Goal: Communication & Community: Answer question/provide support

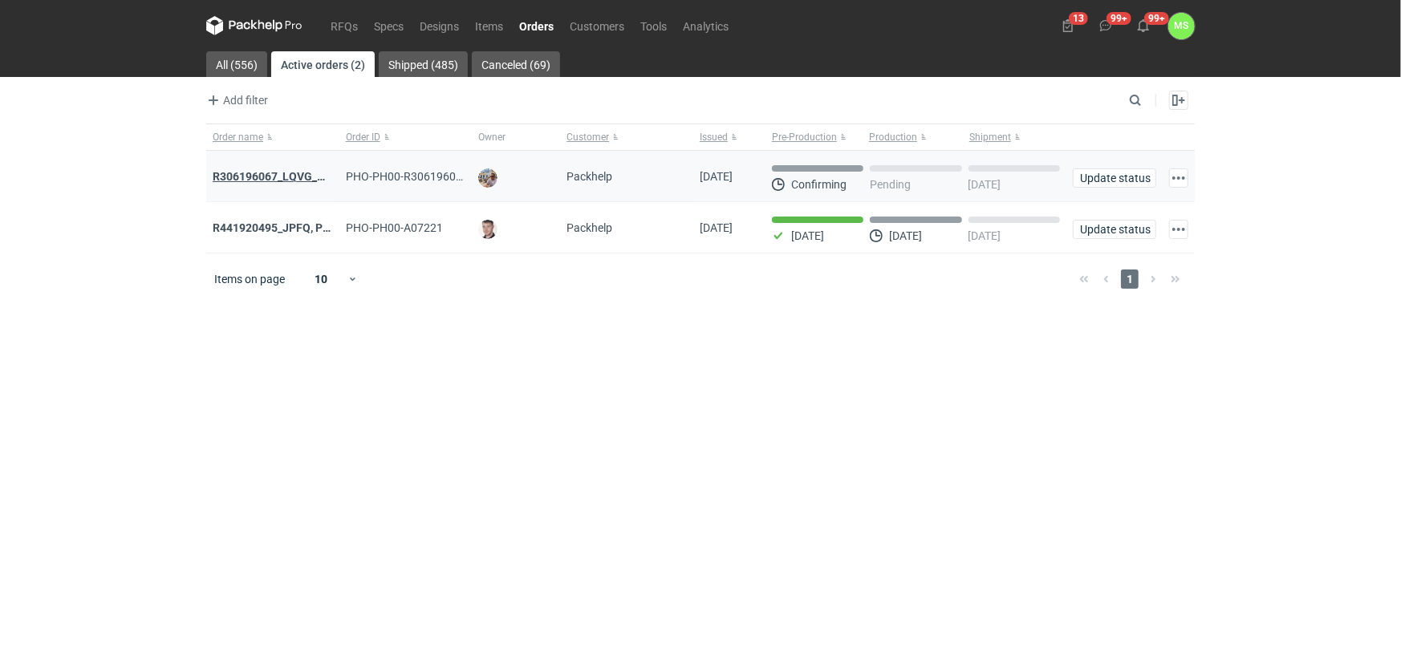
click at [264, 173] on strong "R306196067_LQVG_GRNO" at bounding box center [281, 176] width 136 height 13
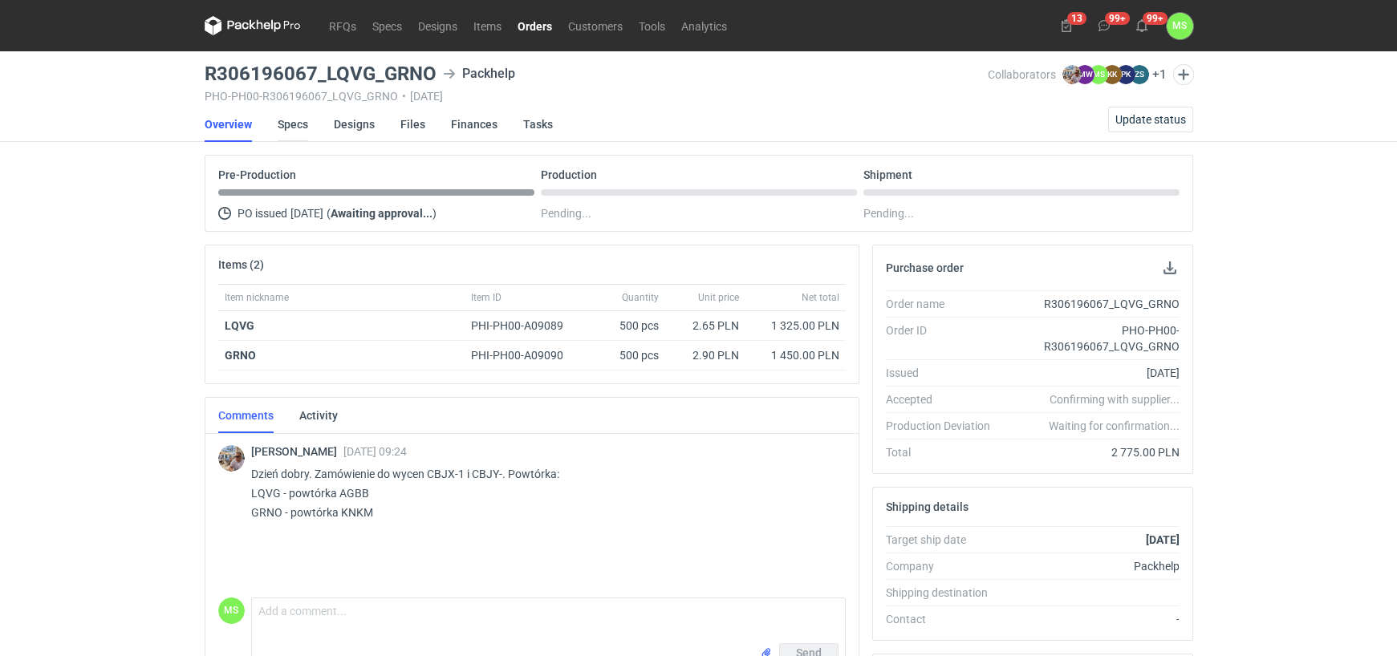
click at [299, 130] on link "Specs" at bounding box center [293, 124] width 30 height 35
click at [1192, 76] on button "button" at bounding box center [1182, 74] width 21 height 21
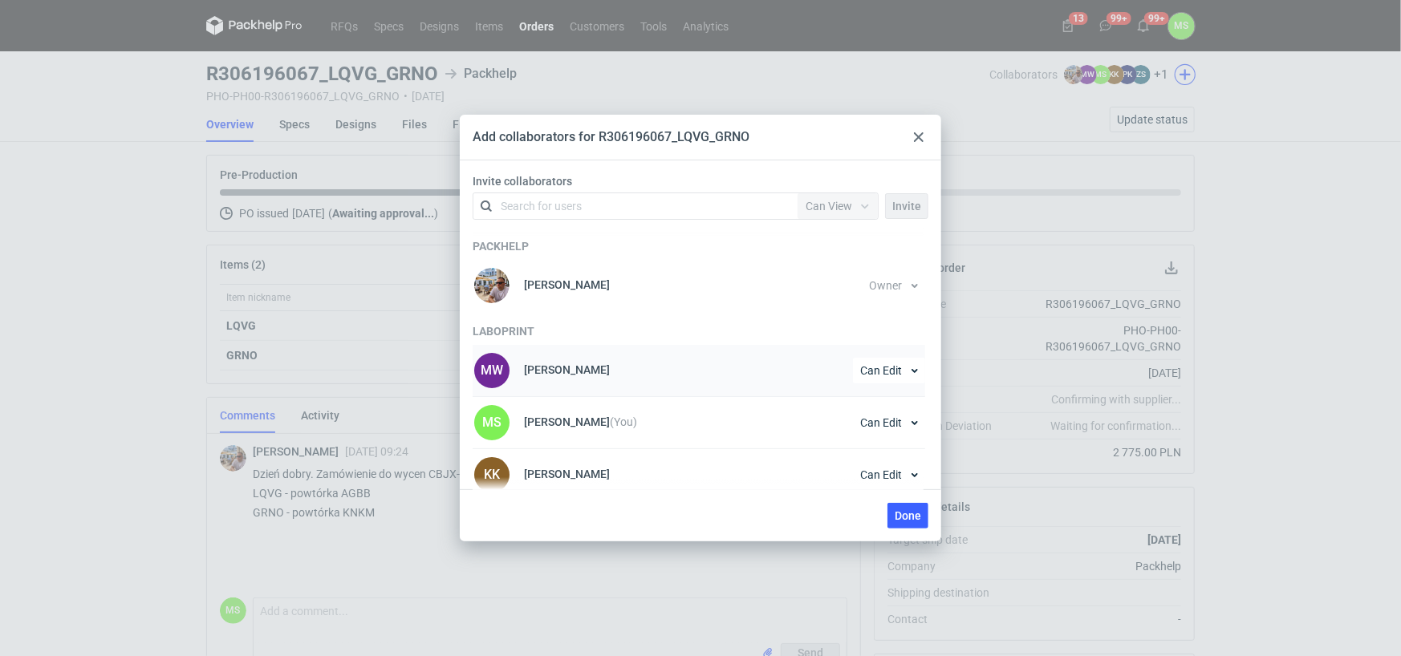
scroll to position [80, 0]
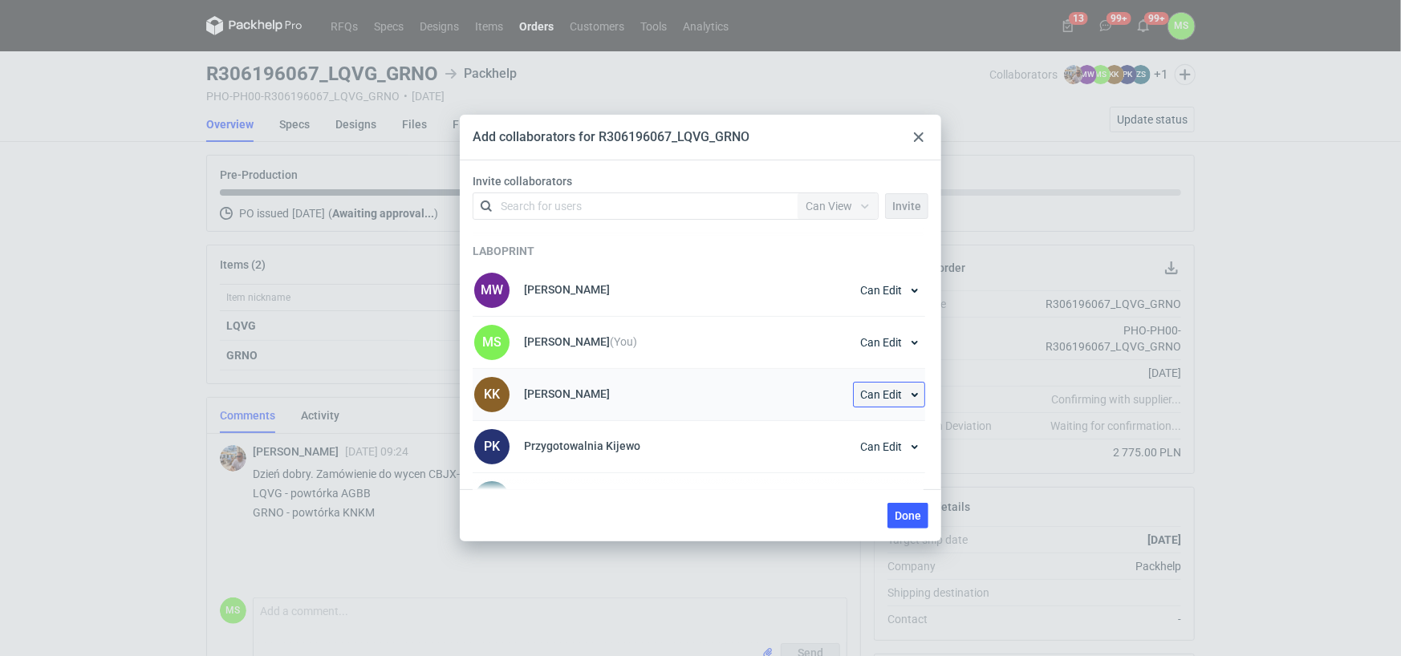
click at [908, 394] on button "Can Edit" at bounding box center [889, 395] width 72 height 26
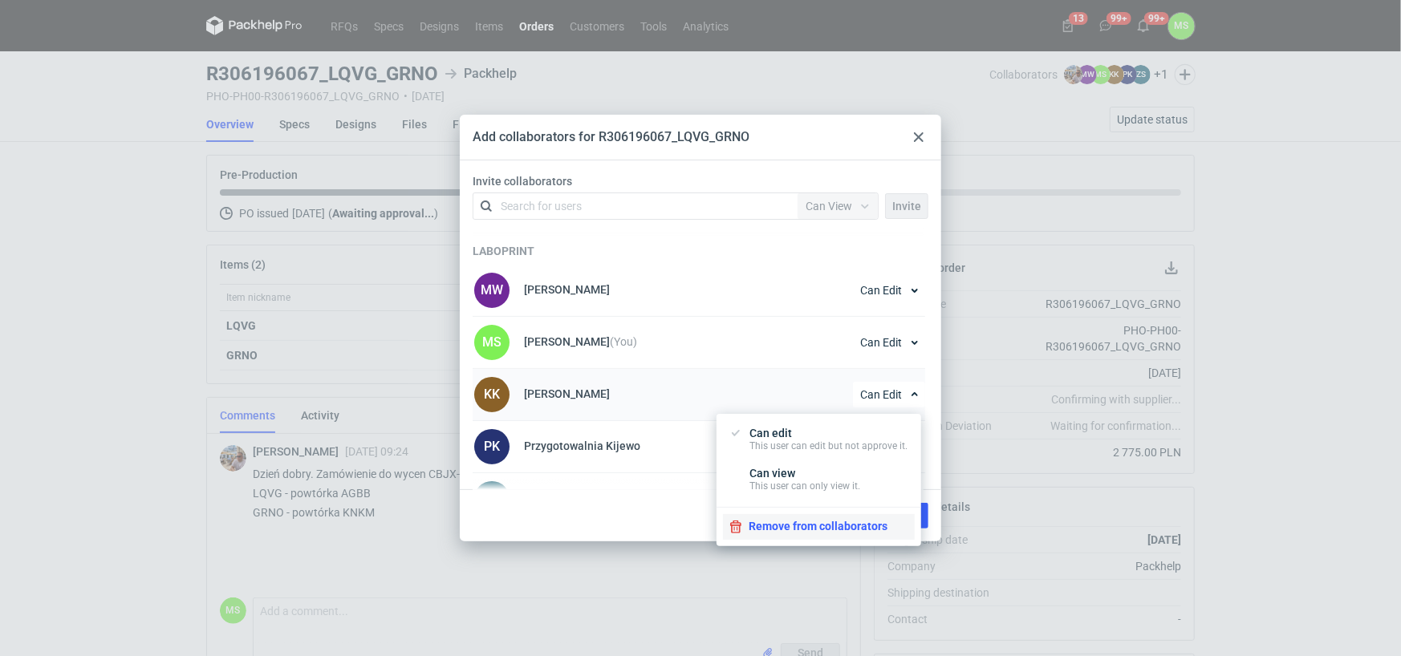
click at [762, 528] on button "Remove from collaborators" at bounding box center [819, 527] width 192 height 26
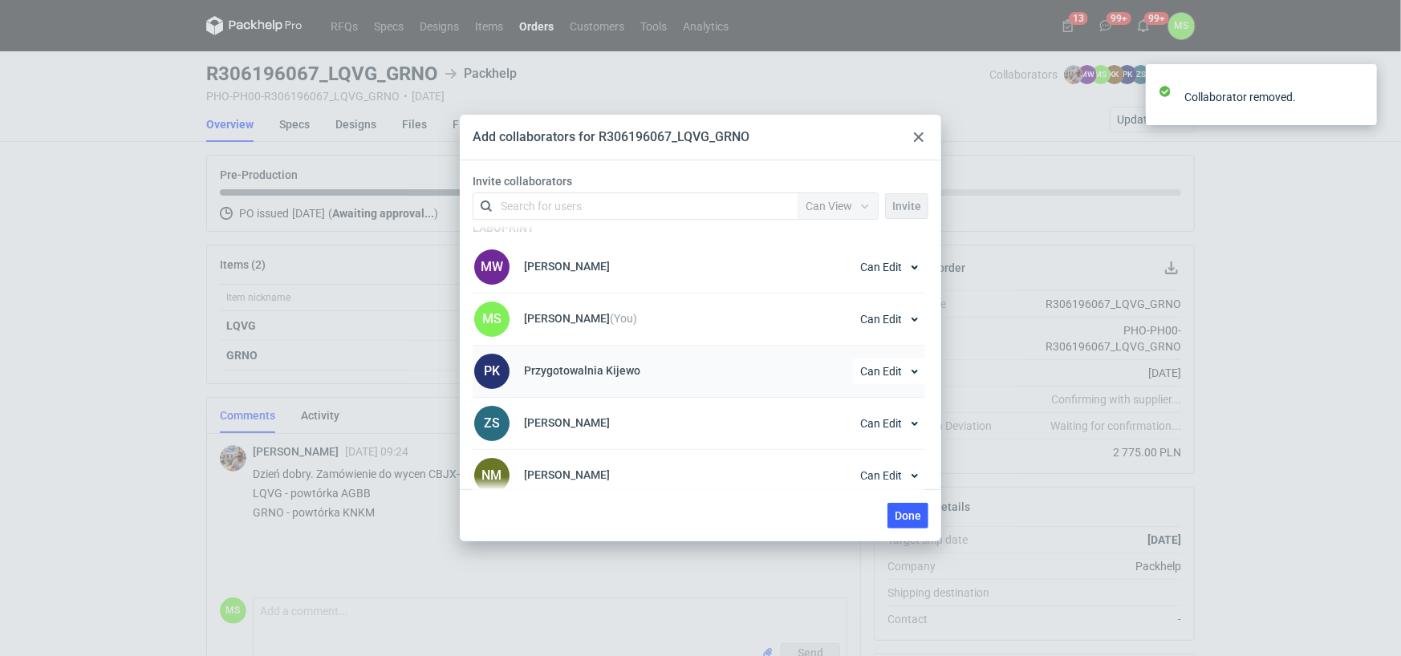
scroll to position [115, 0]
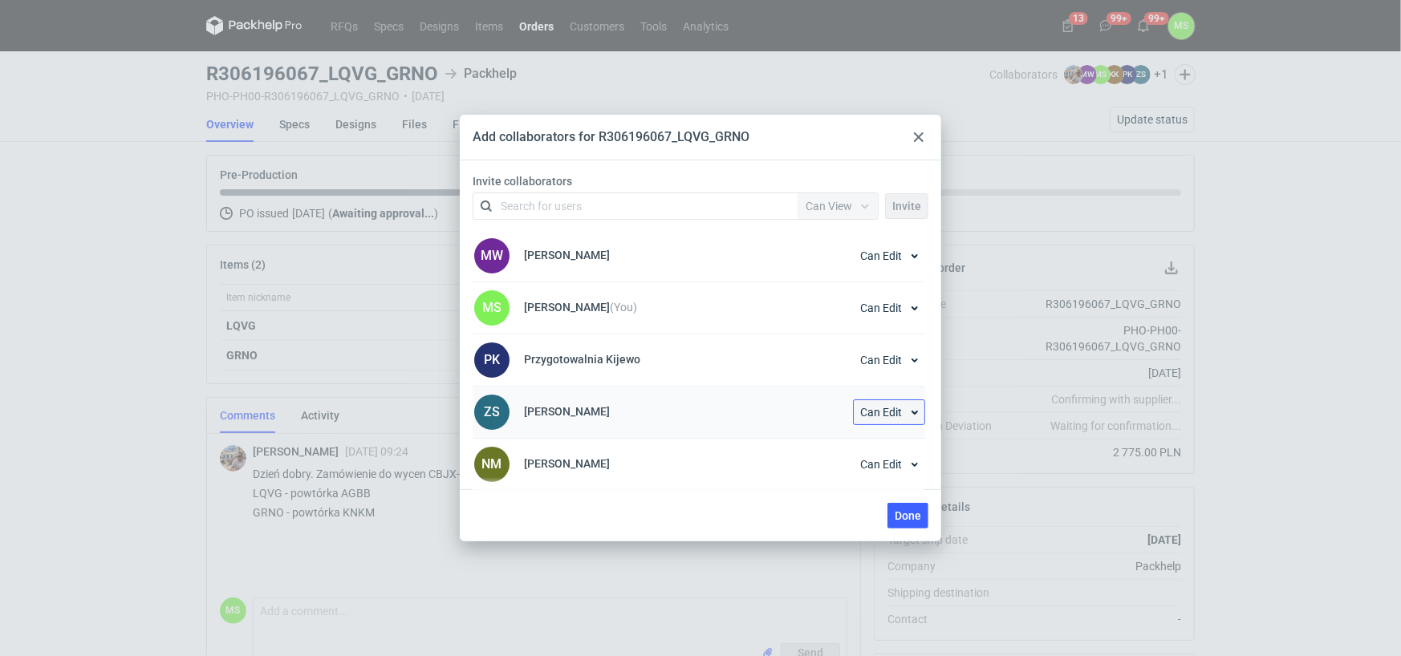
click at [910, 408] on button "Can Edit" at bounding box center [889, 413] width 72 height 26
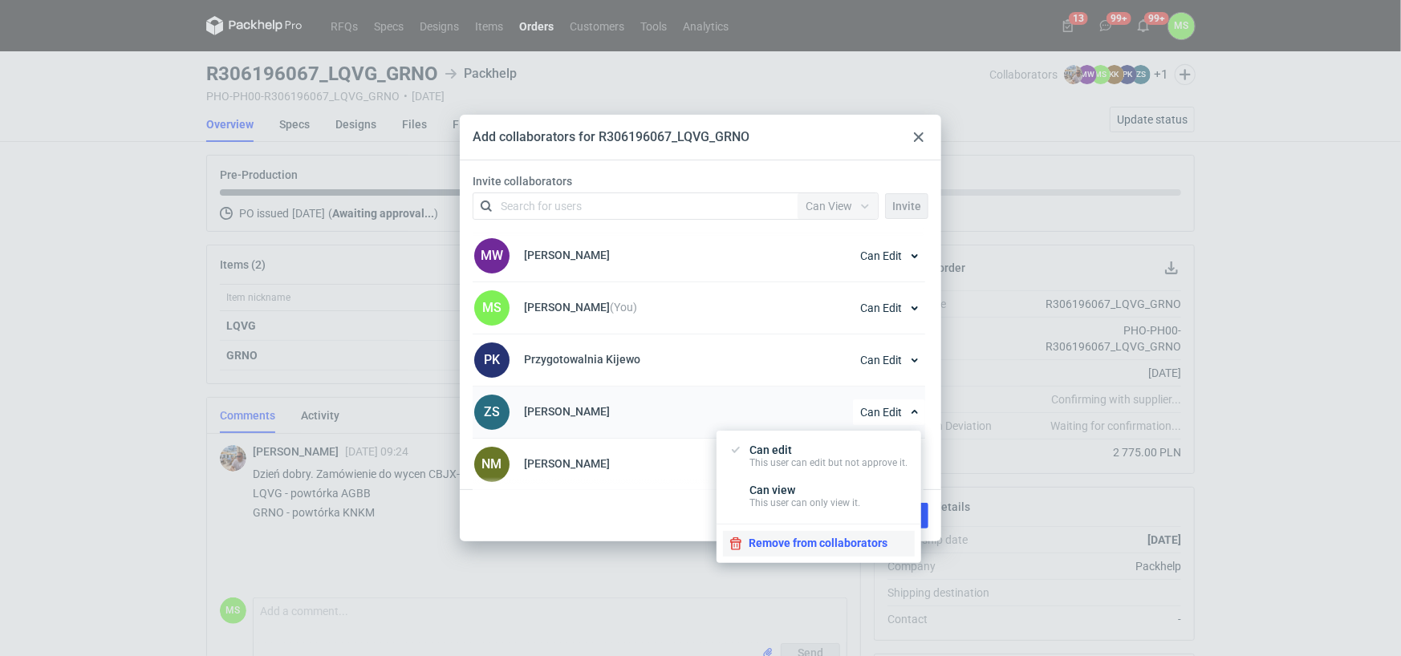
click at [767, 545] on button "Remove from collaborators" at bounding box center [819, 544] width 192 height 26
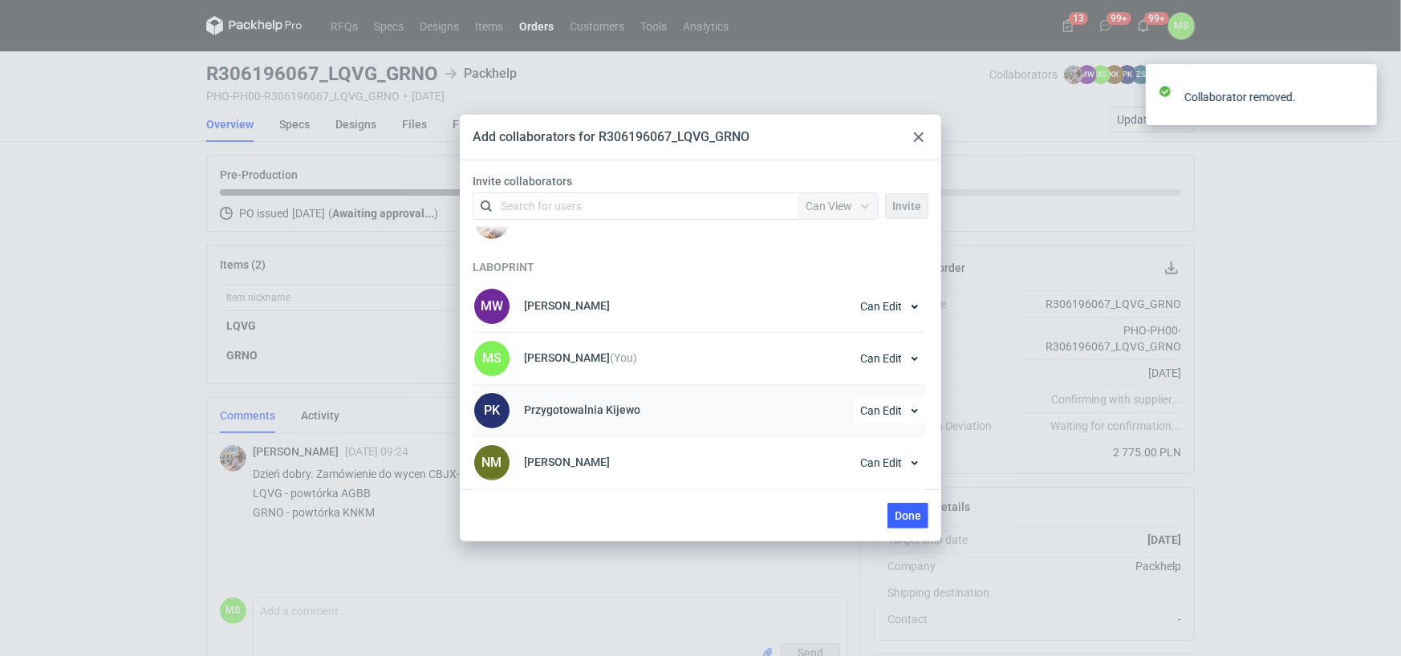
scroll to position [63, 0]
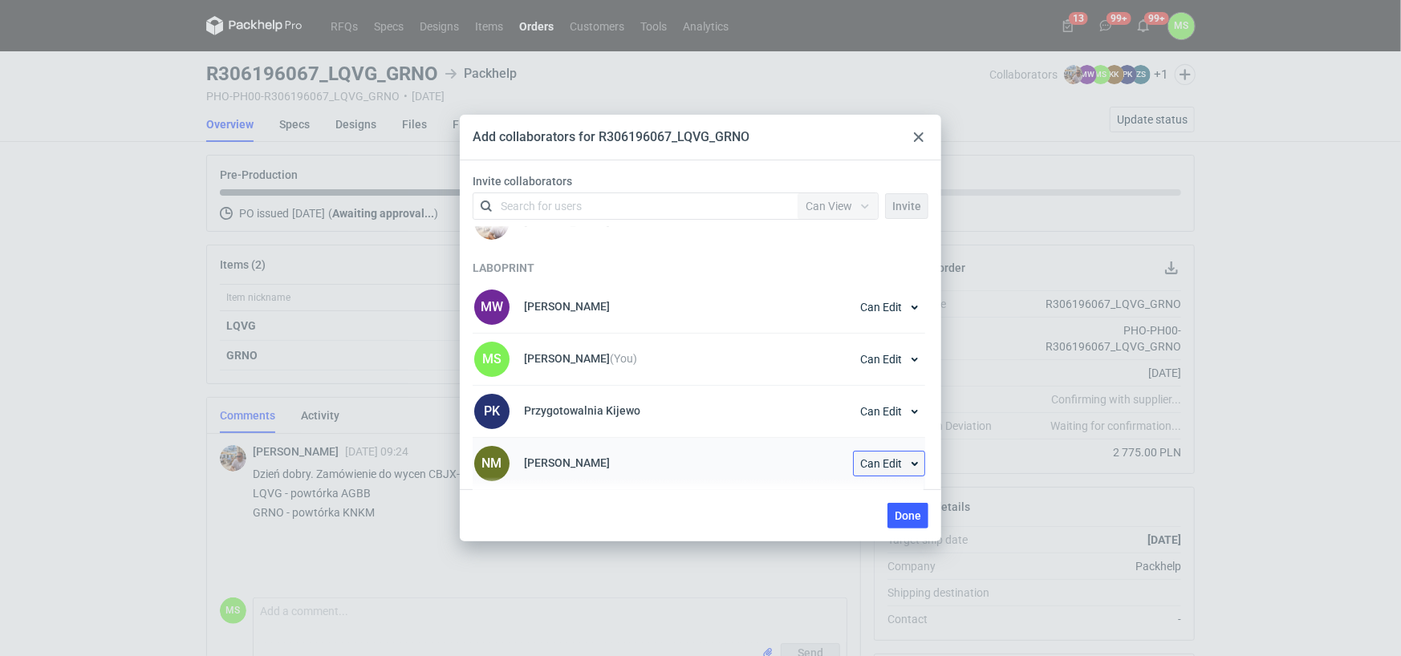
click at [907, 463] on button "Can Edit" at bounding box center [889, 464] width 72 height 26
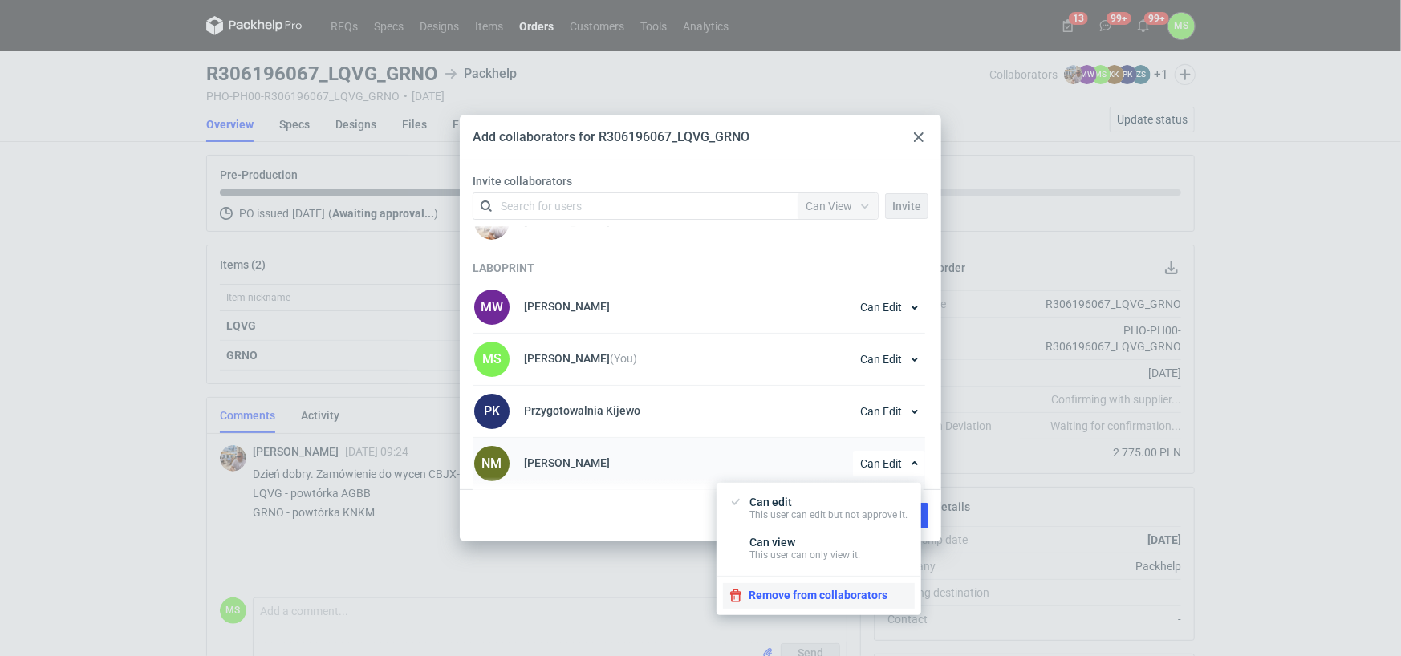
click at [793, 592] on button "Remove from collaborators" at bounding box center [819, 596] width 192 height 26
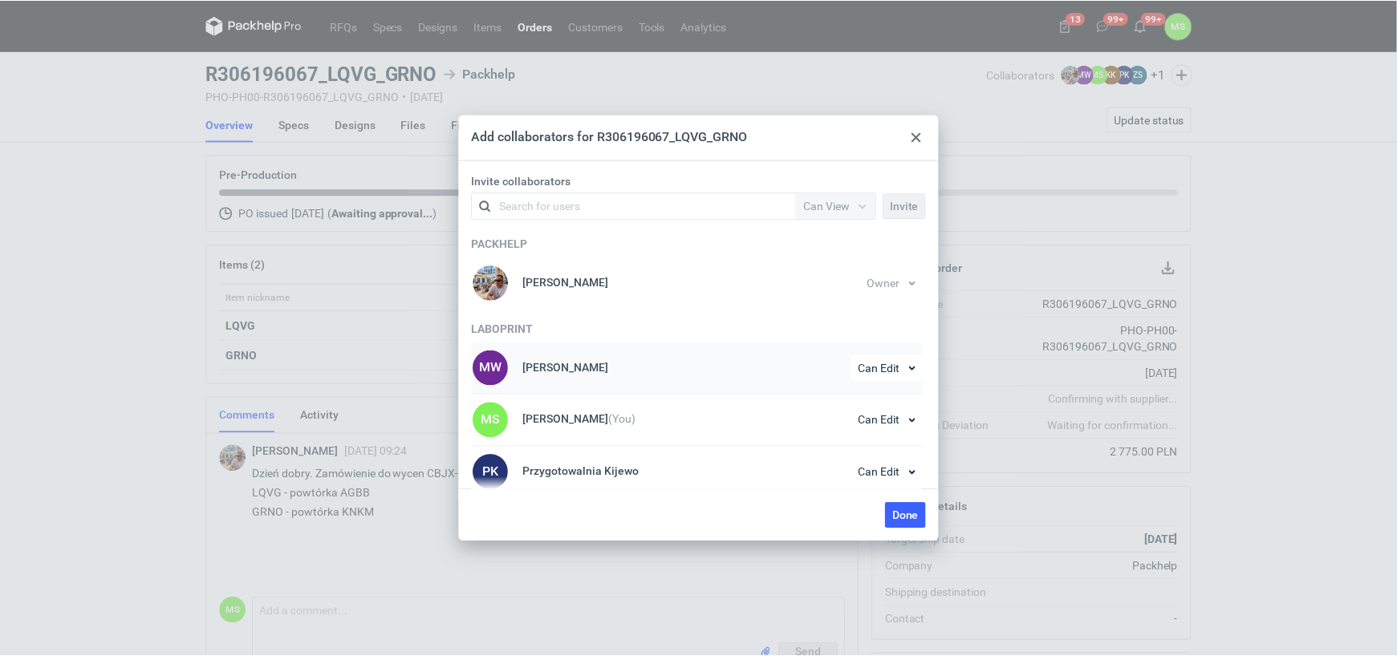
scroll to position [0, 0]
click at [909, 514] on span "Done" at bounding box center [908, 515] width 26 height 11
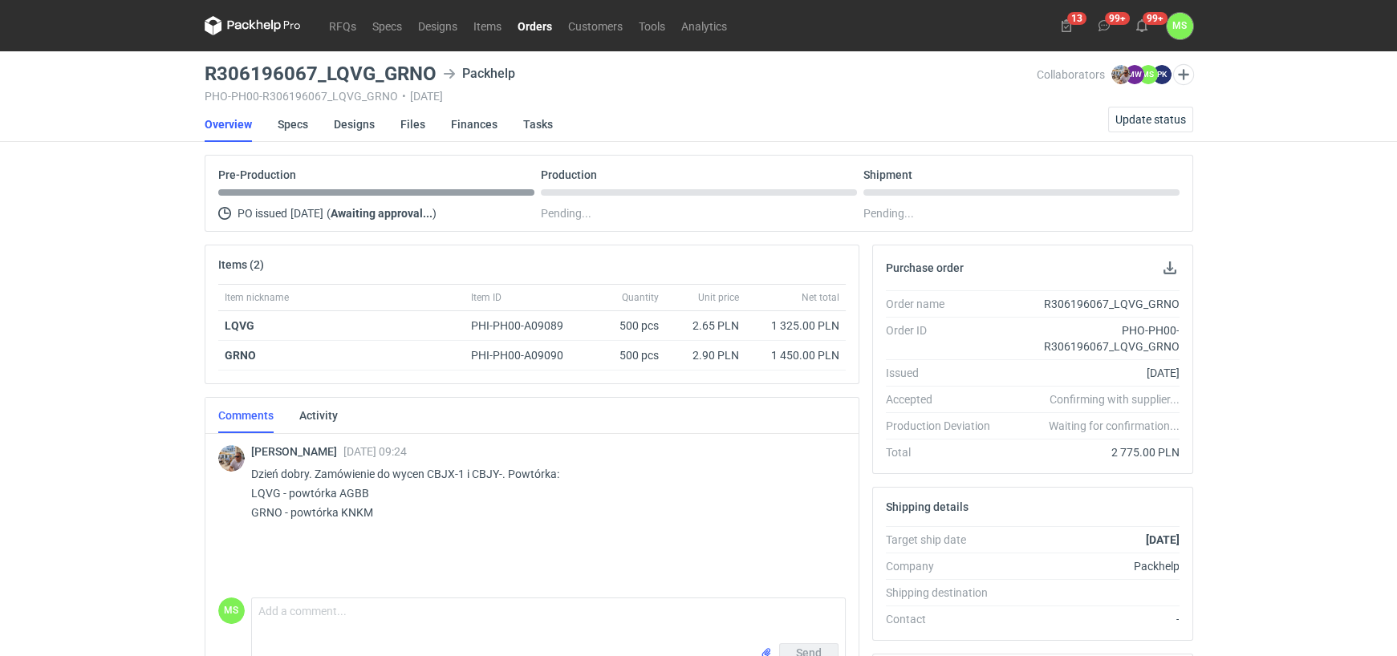
click at [525, 26] on link "Orders" at bounding box center [535, 25] width 51 height 19
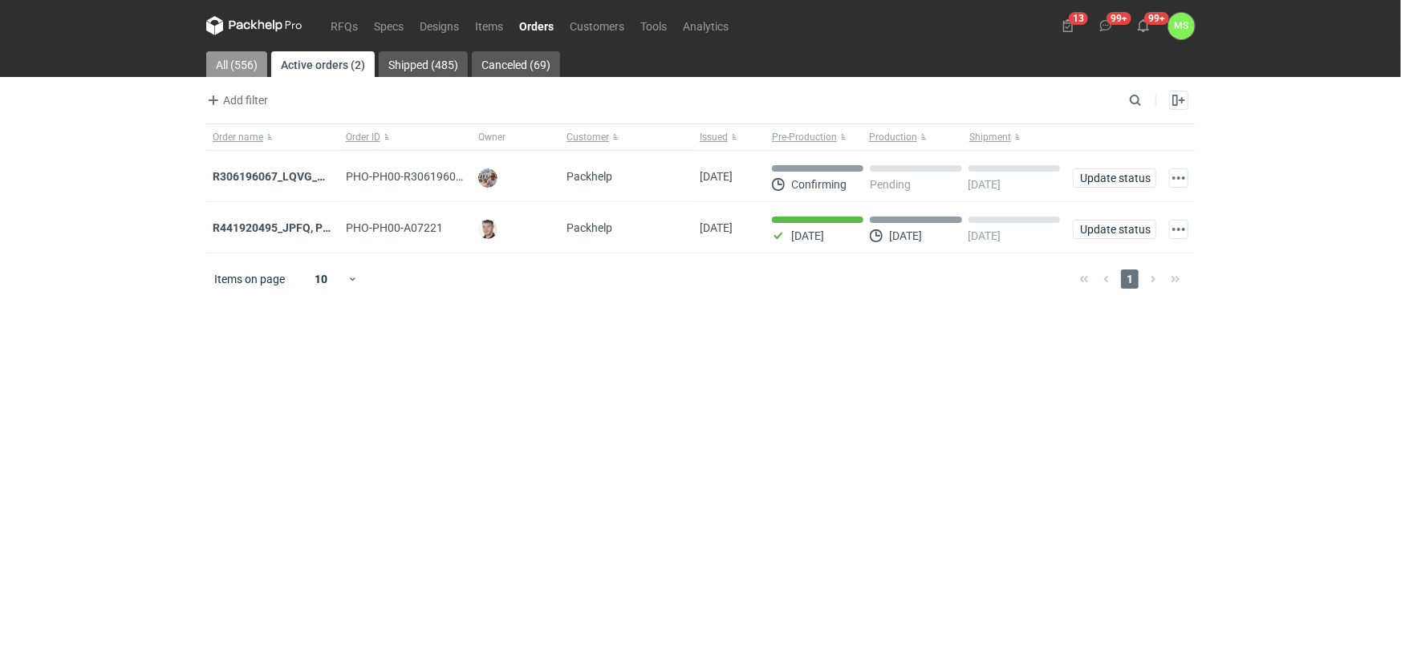
click at [232, 57] on link "All (556)" at bounding box center [236, 64] width 61 height 26
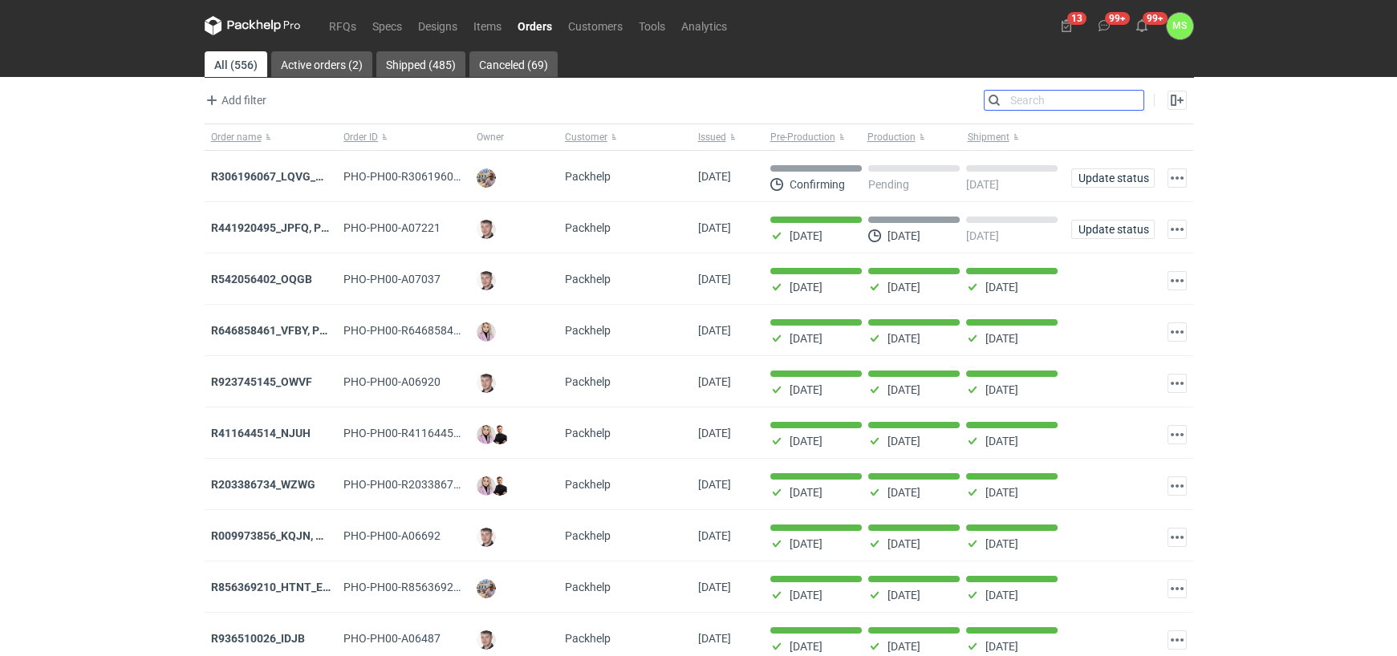
click at [1133, 102] on input "Search" at bounding box center [1064, 100] width 159 height 19
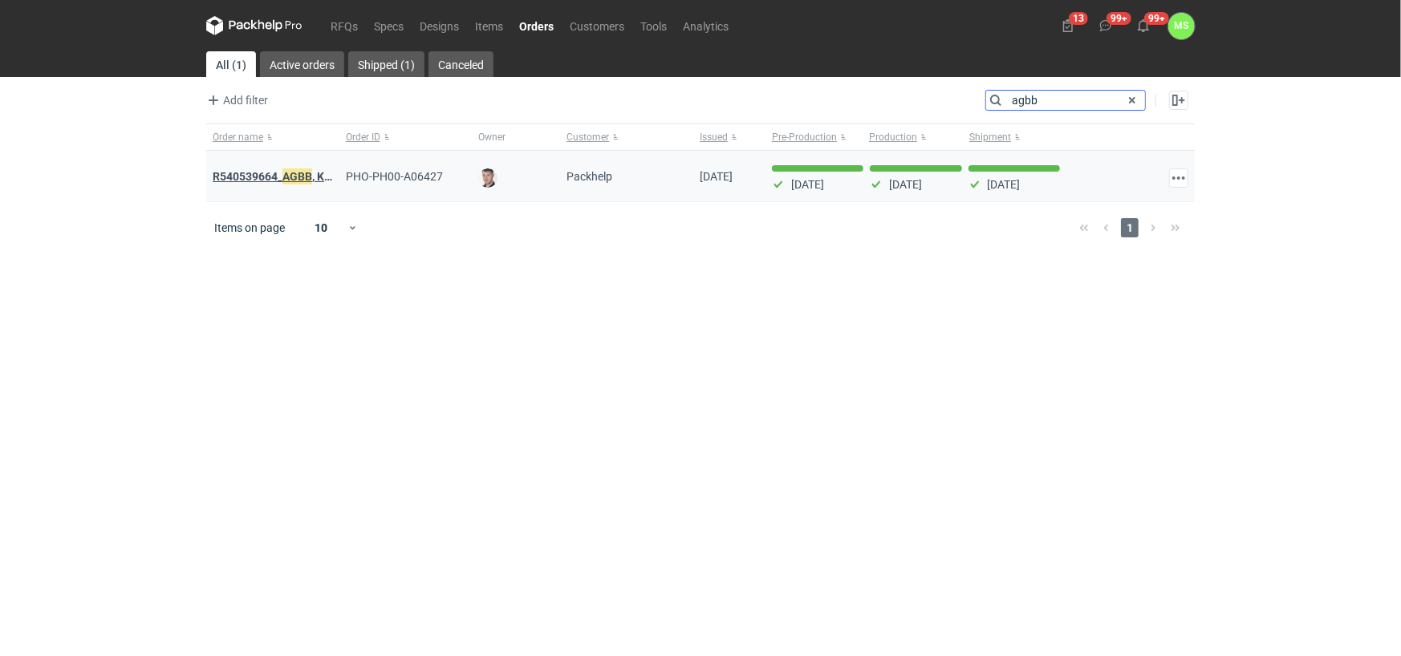
type input "agbb"
click at [300, 172] on em "AGBB" at bounding box center [297, 177] width 30 height 18
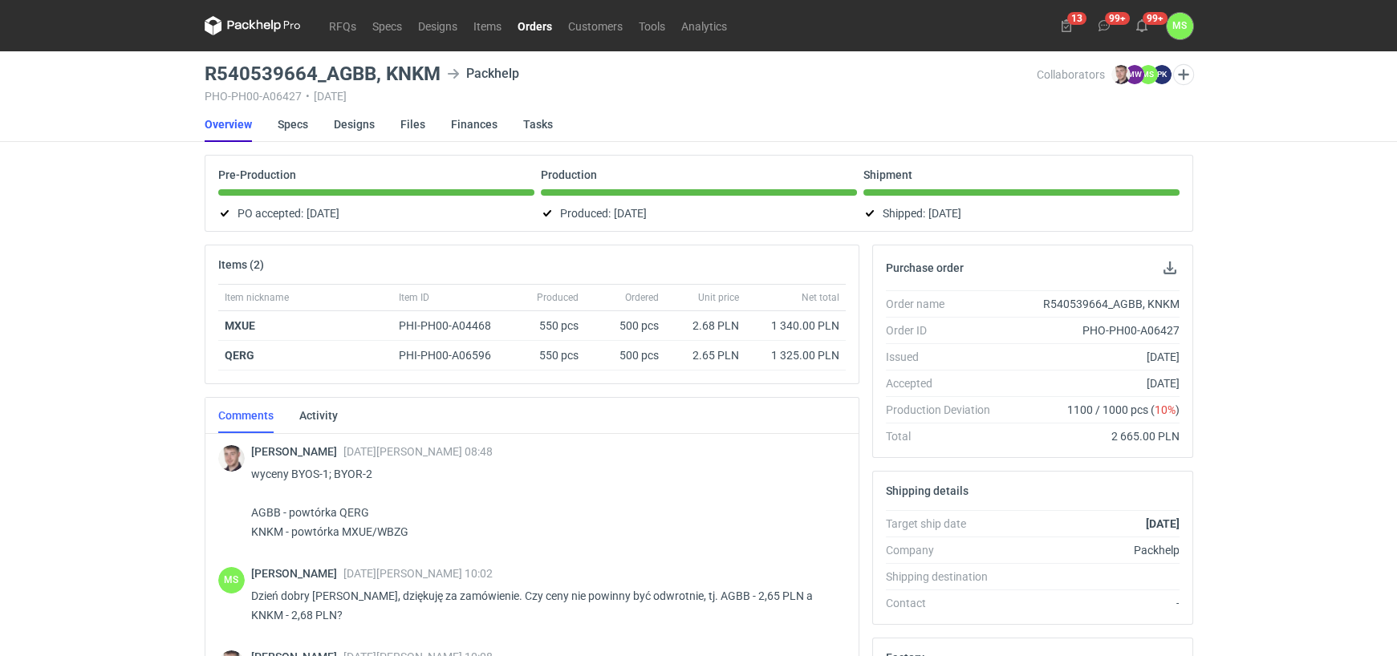
click at [221, 128] on link "Overview" at bounding box center [228, 124] width 47 height 35
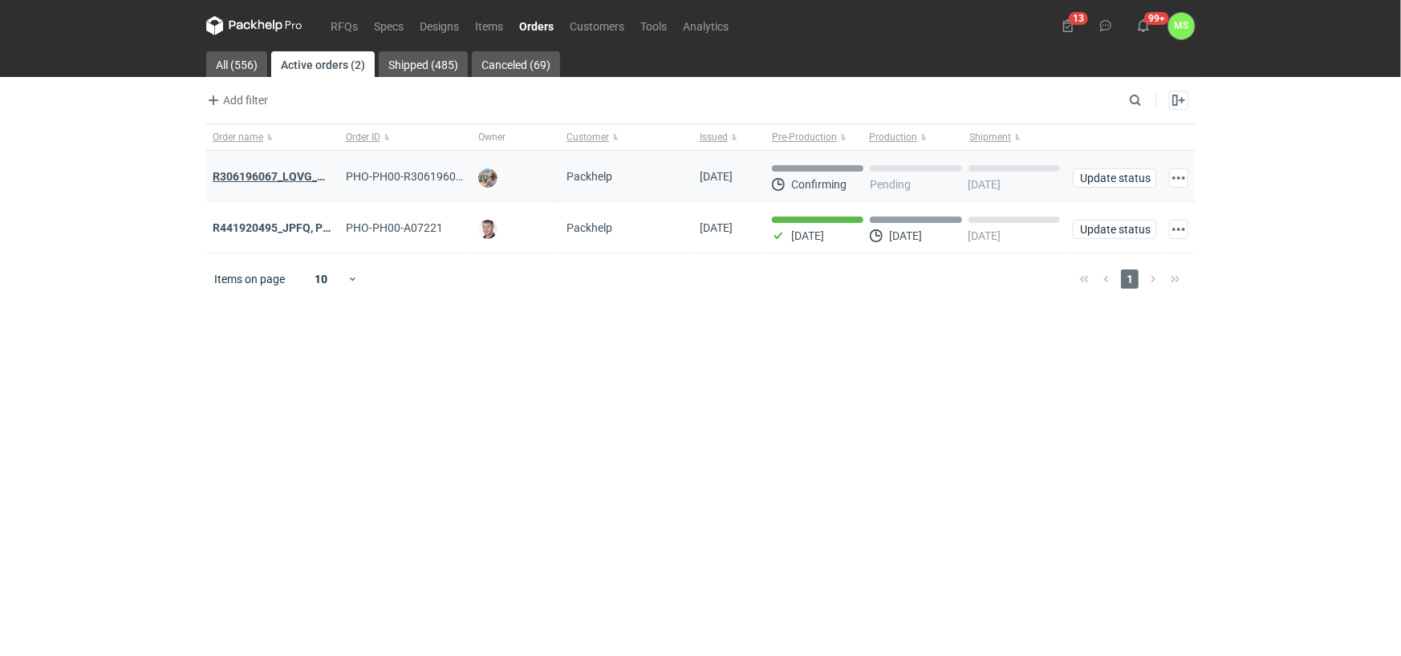
click at [294, 178] on strong "R306196067_LQVG_GRNO" at bounding box center [281, 176] width 136 height 13
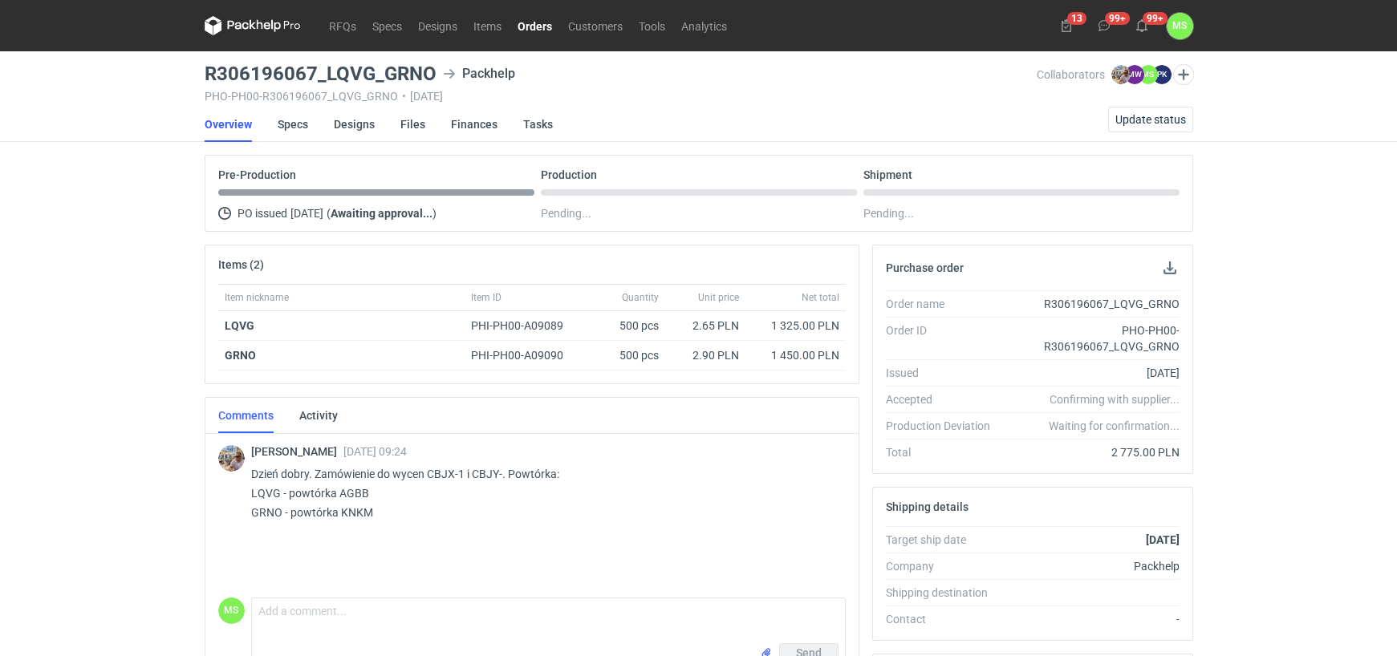
drag, startPoint x: 73, startPoint y: 440, endPoint x: 115, endPoint y: 462, distance: 47.4
click at [73, 440] on div "RFQs Specs Designs Items Orders Customers Tools Analytics 13 99+ 99+ MS Magdale…" at bounding box center [698, 328] width 1397 height 656
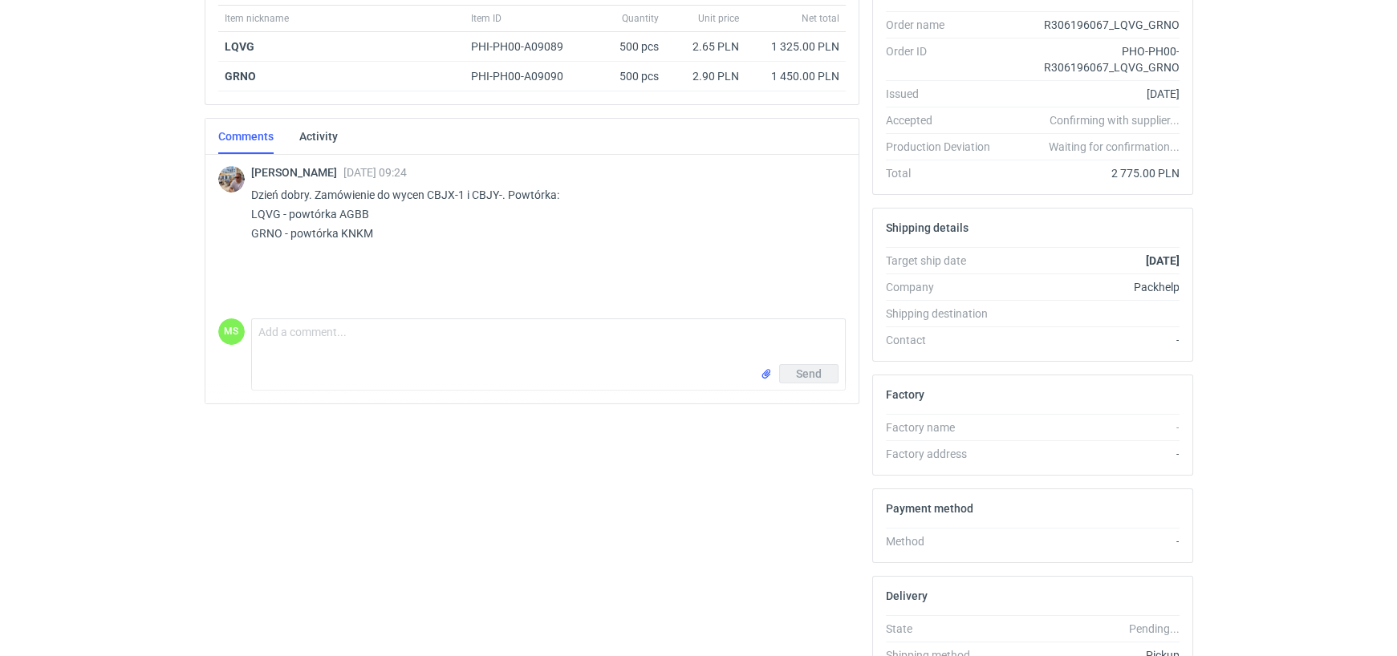
scroll to position [321, 0]
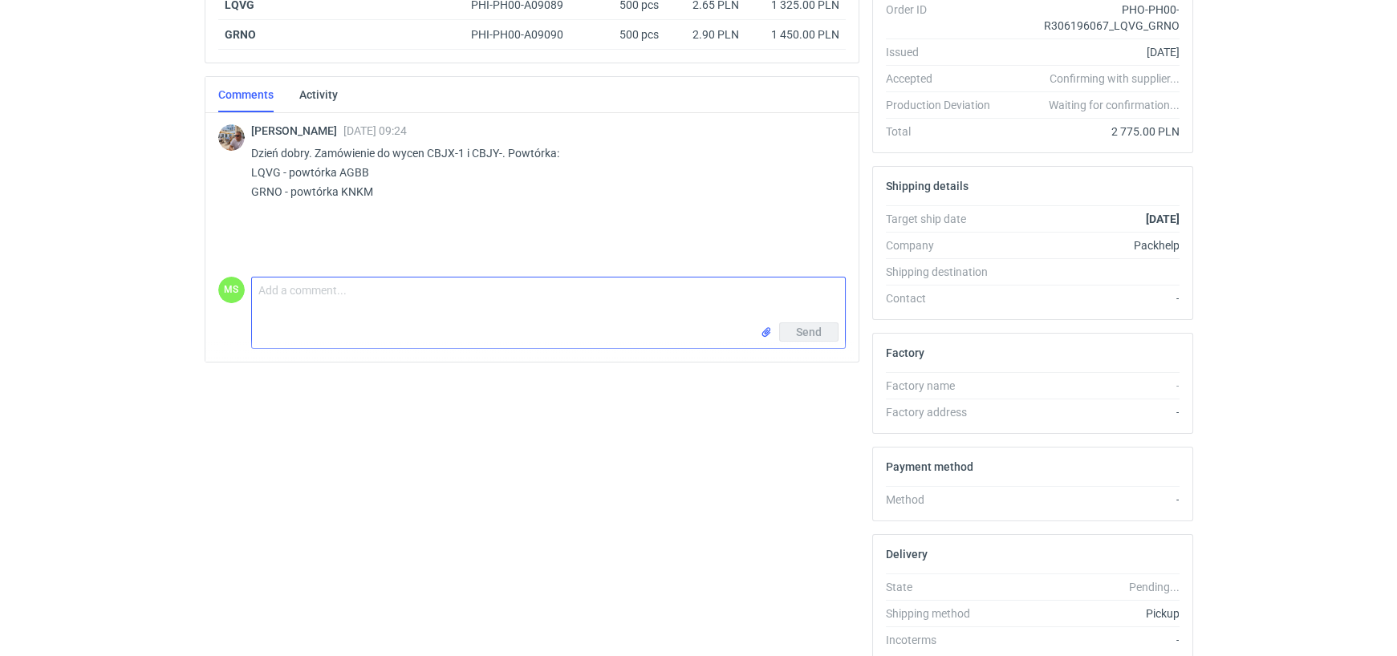
click at [358, 302] on textarea "Comment message" at bounding box center [548, 300] width 593 height 45
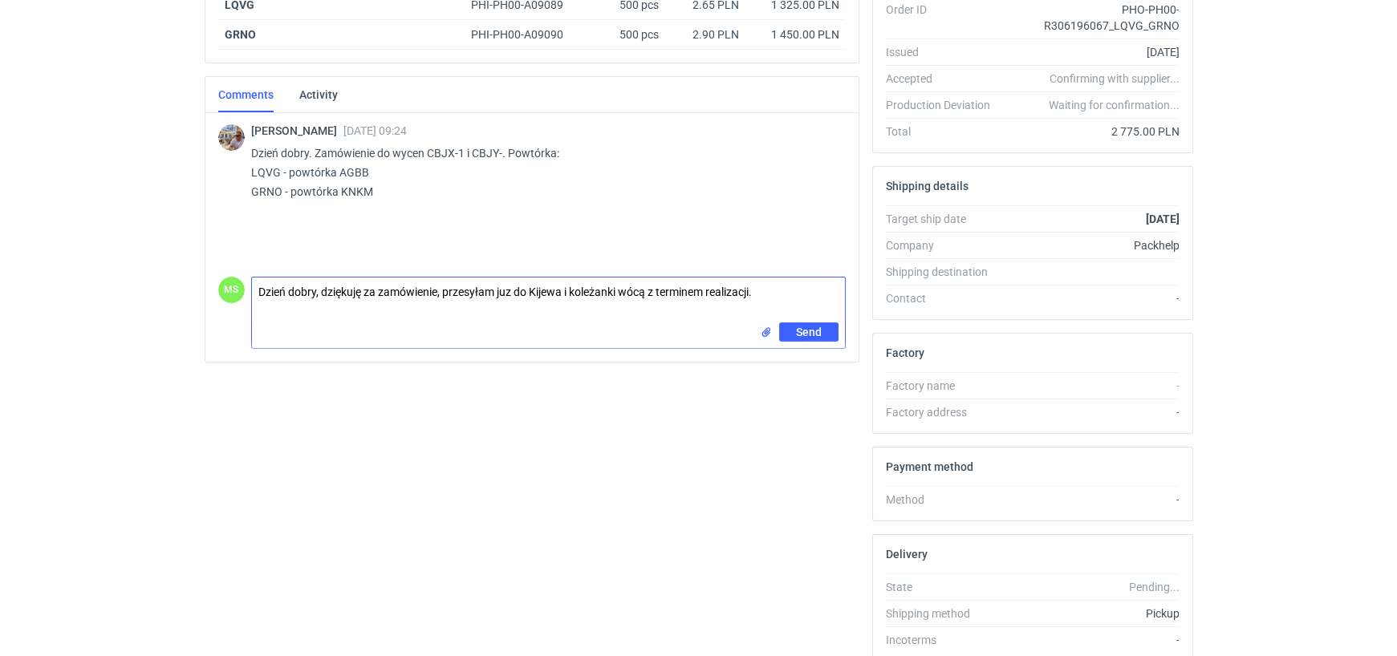
click at [628, 287] on textarea "Dzień dobry, dziękuję za zamówienie, przesyłam juz do Kijewa i koleżanki wócą z…" at bounding box center [548, 300] width 593 height 45
click at [513, 293] on textarea "Dzień dobry, dziękuję za zamówienie, przesyłam juz do Kijewa i koleżanki wrócą …" at bounding box center [548, 300] width 593 height 45
type textarea "Dzień dobry, dziękuję za zamówienie, przesyłam już do Kijewa i koleżanki wrócą …"
click at [816, 333] on span "Send" at bounding box center [809, 332] width 26 height 11
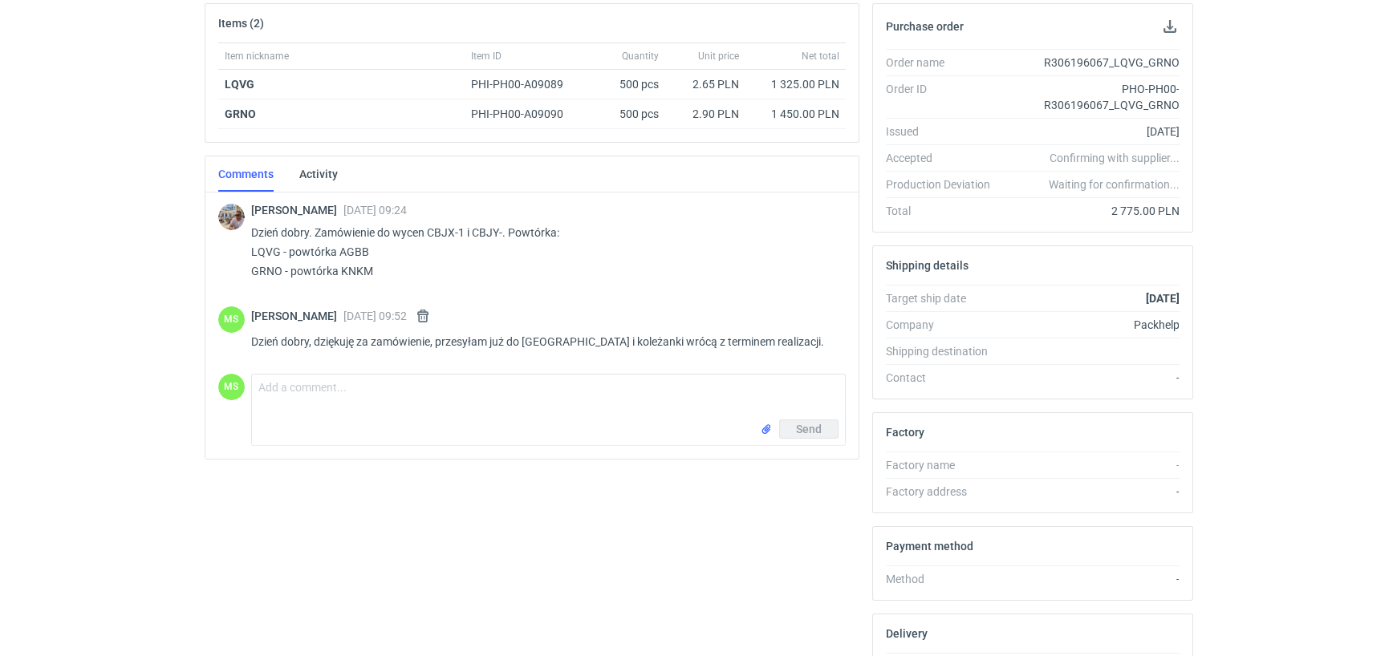
scroll to position [80, 0]
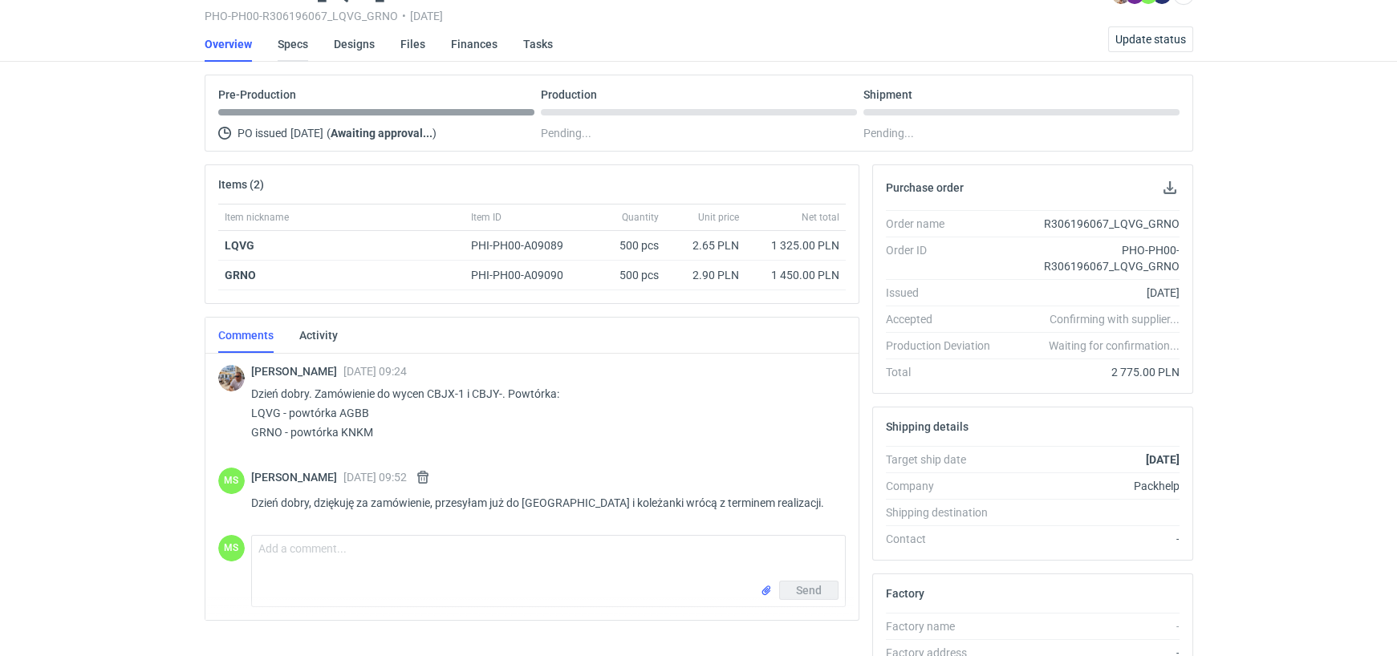
click at [292, 47] on link "Specs" at bounding box center [293, 43] width 30 height 35
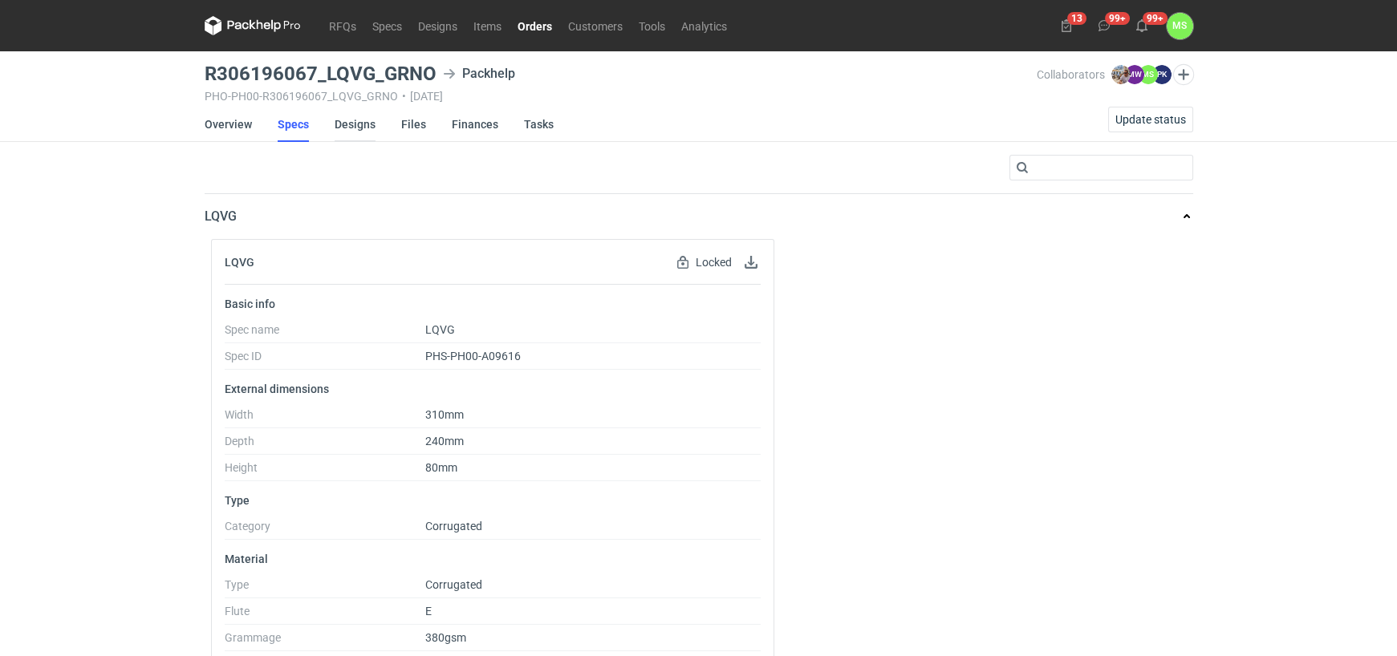
click at [346, 125] on link "Designs" at bounding box center [355, 124] width 41 height 35
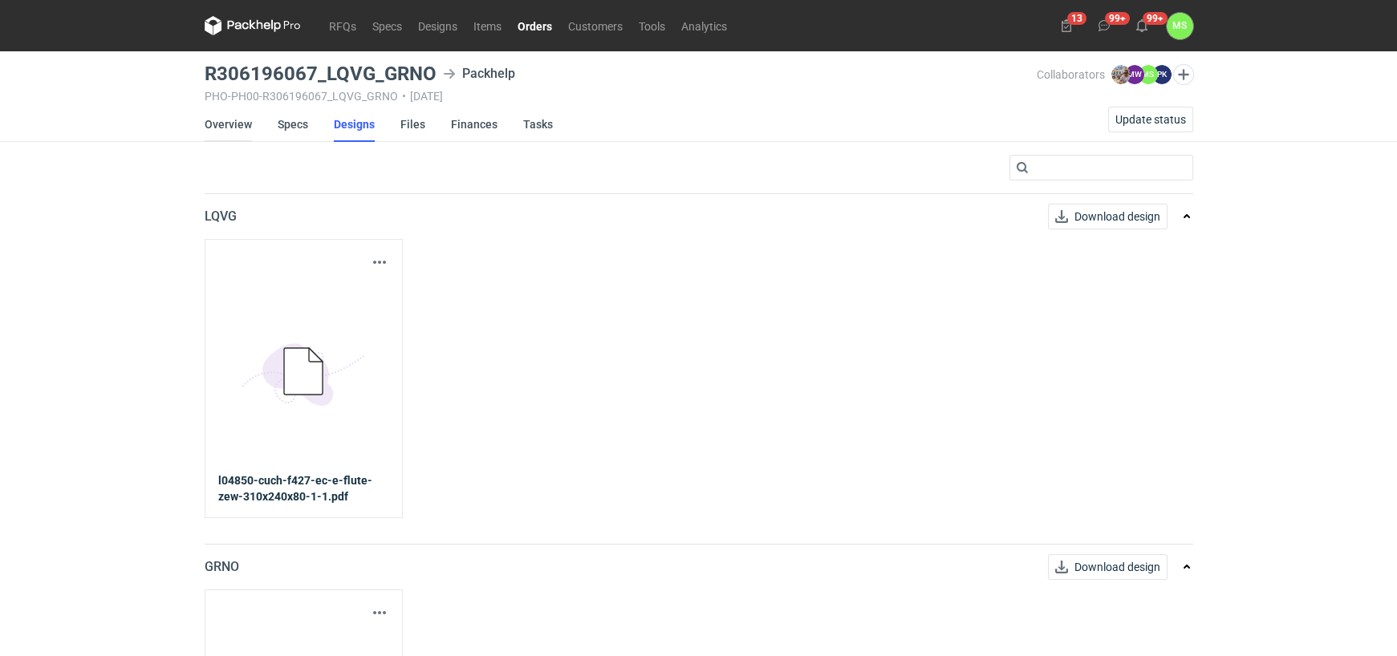
click at [229, 120] on link "Overview" at bounding box center [228, 124] width 47 height 35
